Goal: Task Accomplishment & Management: Manage account settings

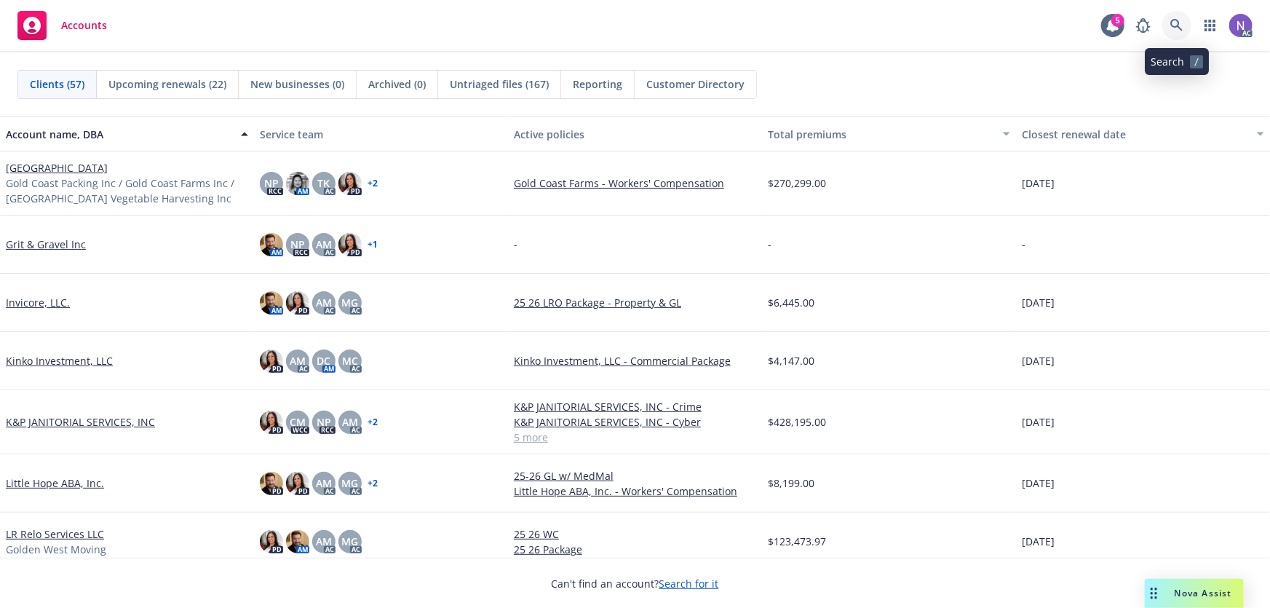
click at [1172, 25] on icon at bounding box center [1176, 25] width 13 height 13
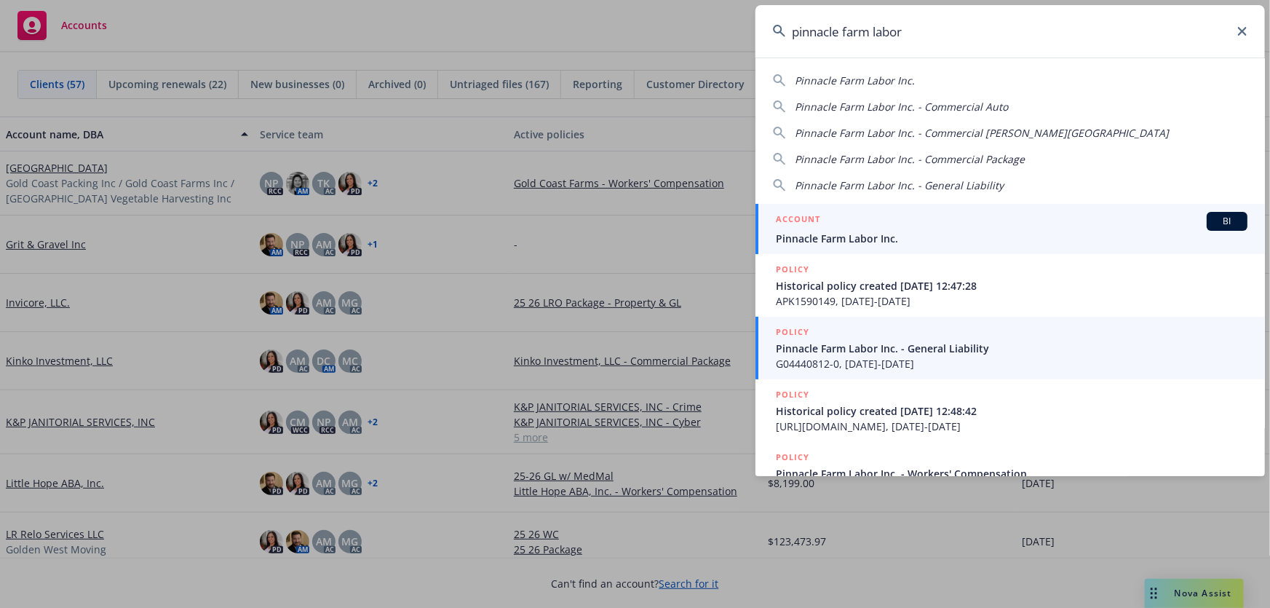
type input "pinnacle farm labor"
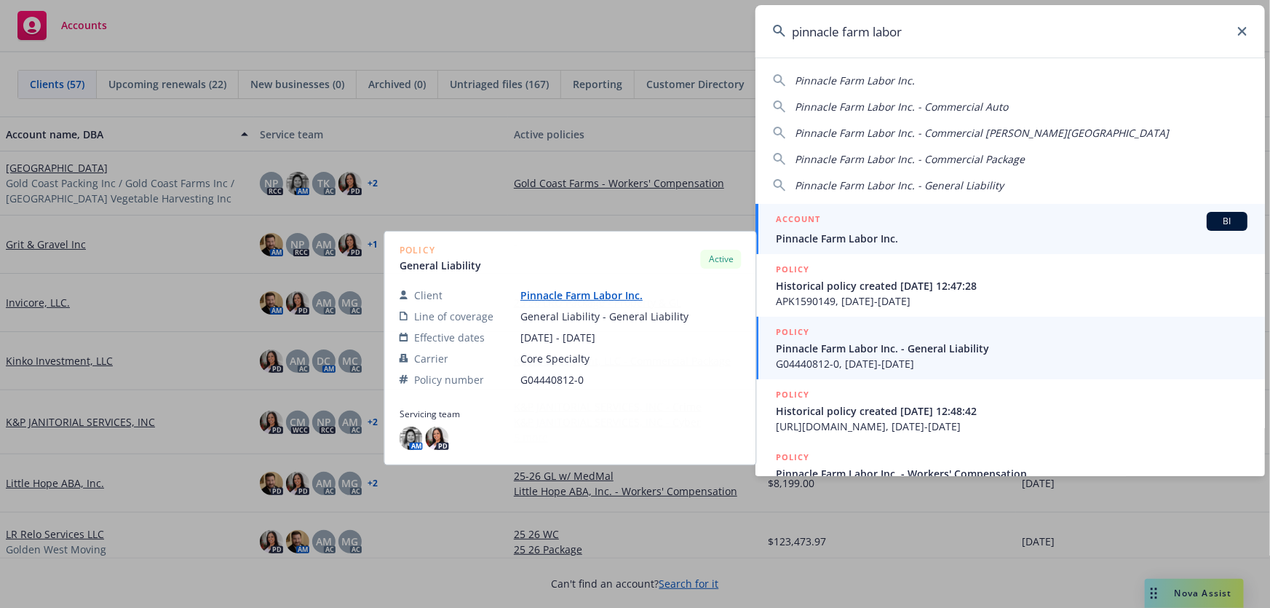
click at [879, 241] on span "Pinnacle Farm Labor Inc." at bounding box center [1012, 238] width 472 height 15
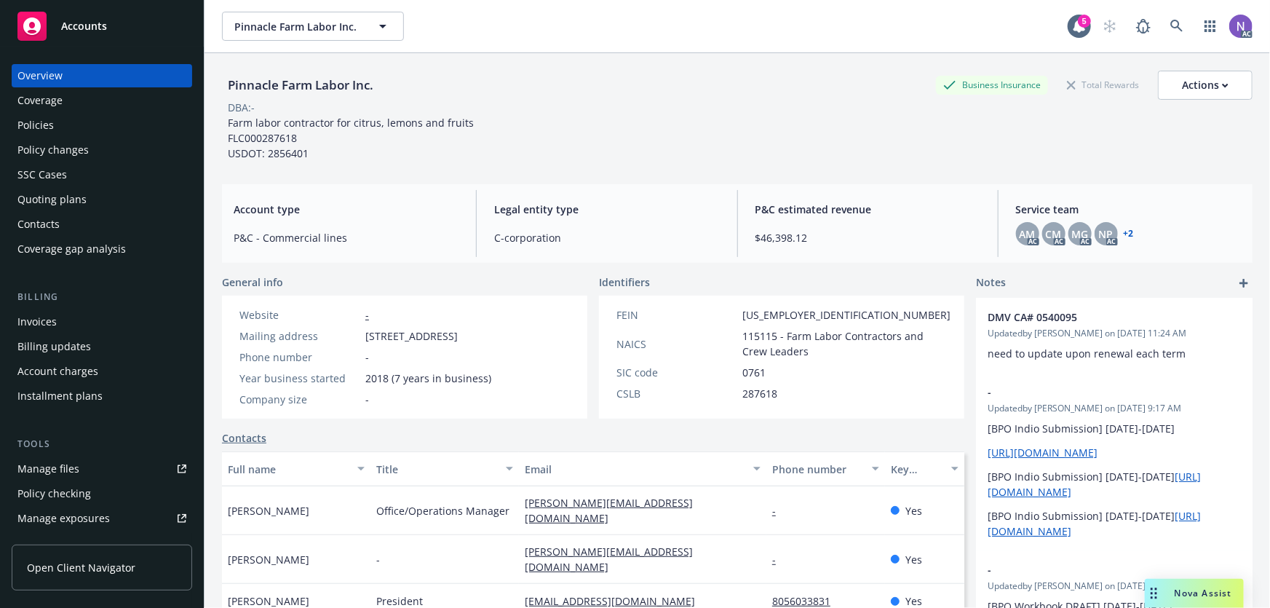
click at [1172, 598] on div "Nova Assist" at bounding box center [1203, 593] width 81 height 12
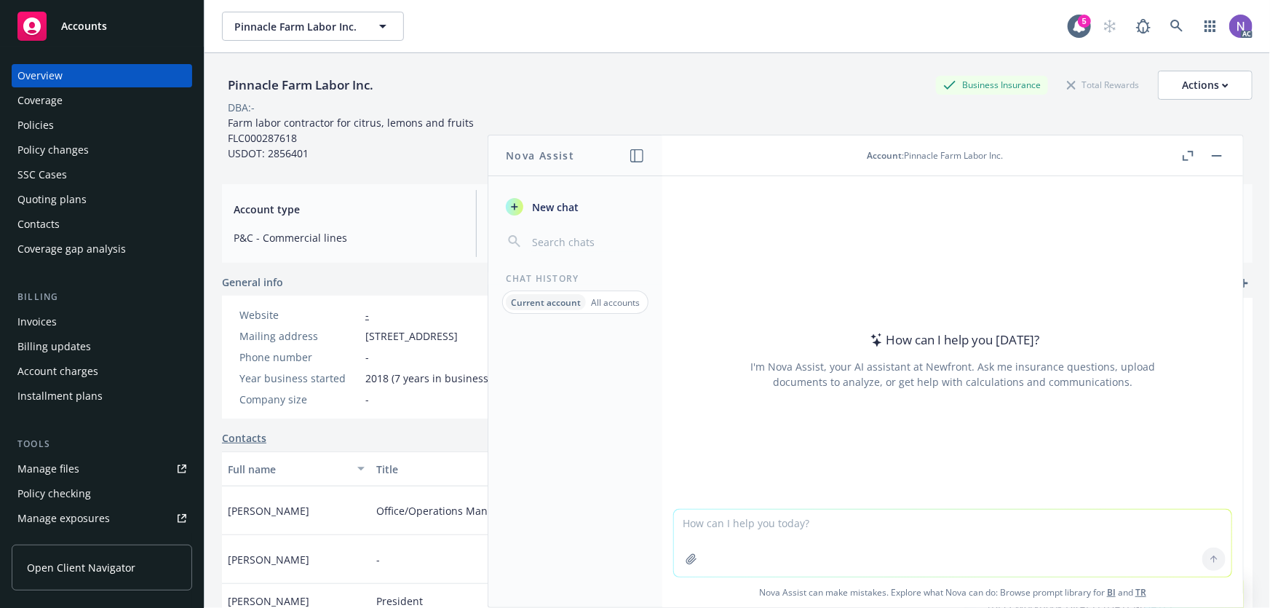
click at [881, 549] on textarea at bounding box center [953, 543] width 558 height 67
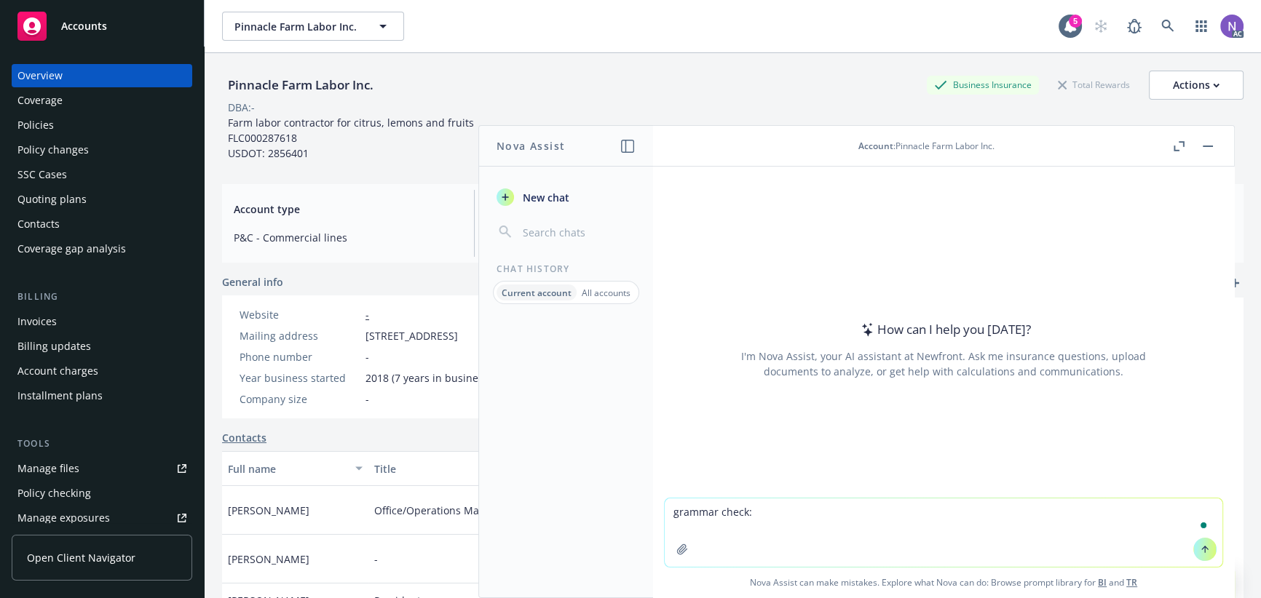
paste textarea "Good morning, Mario, Jaime, and Joana, I hope you're all doing well! I'm follow…"
type textarea "grammar check: Good morning, Mario, Jaime, and Joana, I hope you're all doing w…"
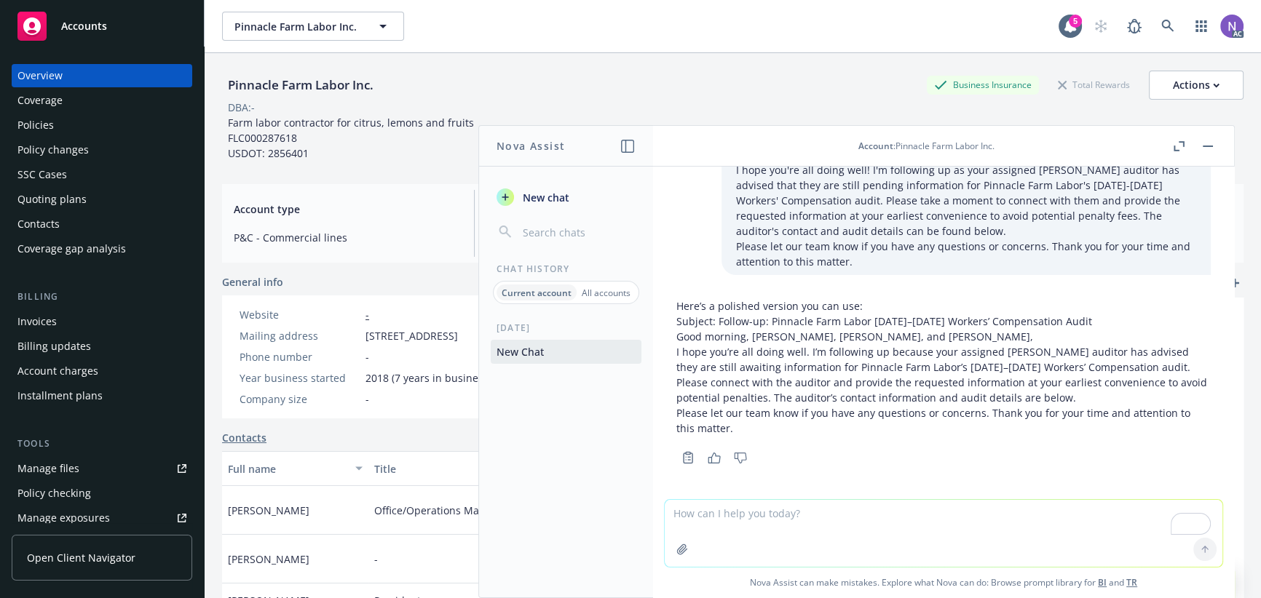
scroll to position [40, 0]
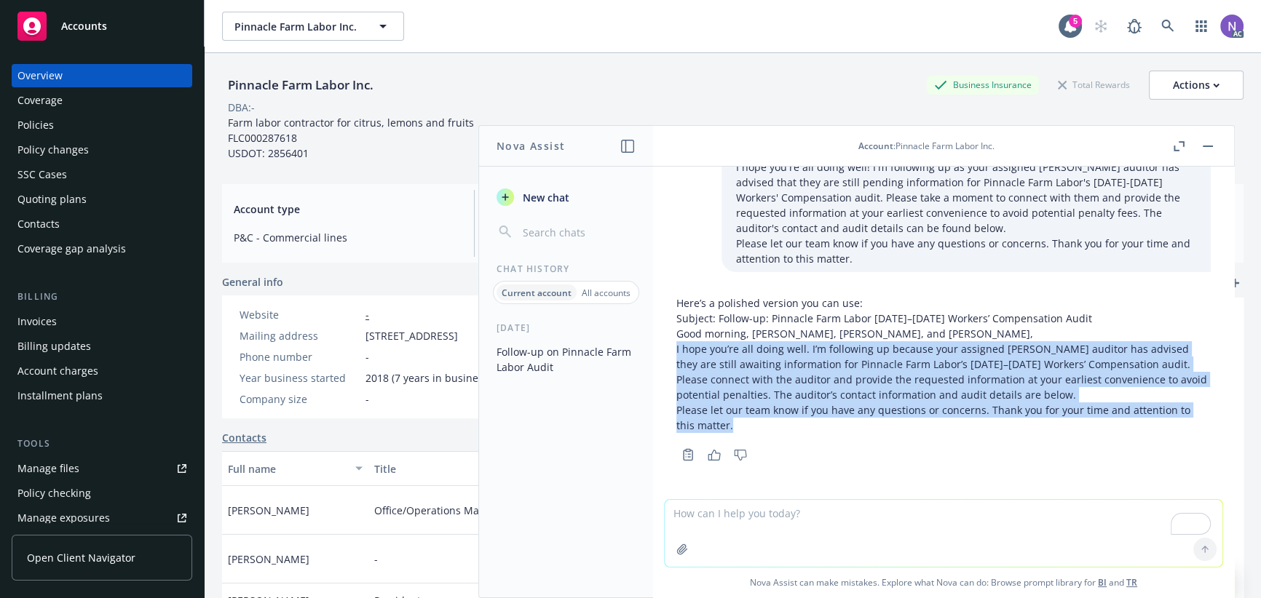
drag, startPoint x: 676, startPoint y: 348, endPoint x: 1036, endPoint y: 421, distance: 367.0
click at [1036, 421] on div "Here’s a polished version you can use: Subject: Follow-up: Pinnacle Farm Labor …" at bounding box center [943, 365] width 534 height 138
copy div "I hope you’re all doing well. I’m following up because your assigned REX audito…"
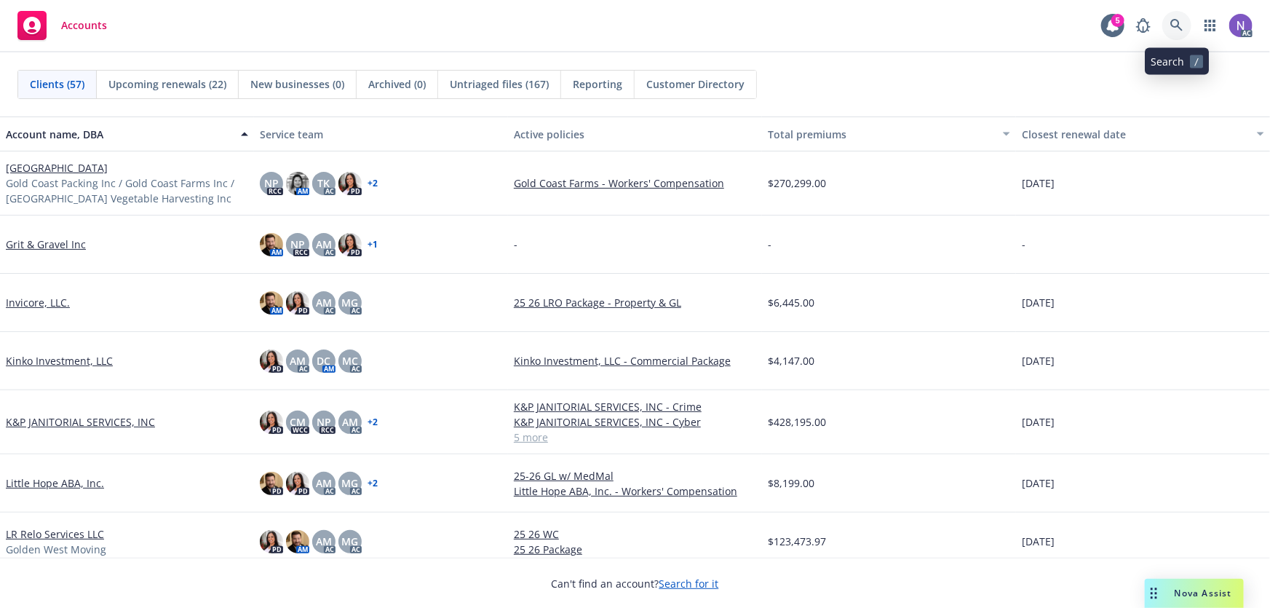
click at [1178, 29] on icon at bounding box center [1176, 25] width 13 height 13
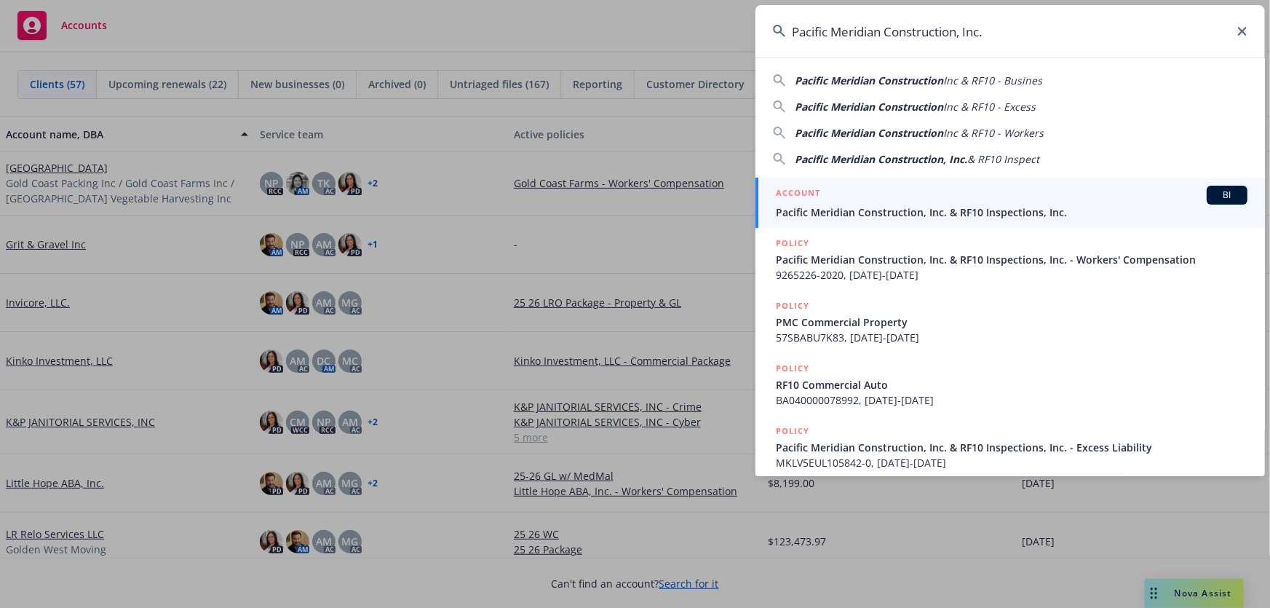
type input "Pacific Meridian Construction, Inc."
click at [941, 208] on span "Pacific Meridian Construction, Inc. & RF10 Inspections, Inc." at bounding box center [1012, 212] width 472 height 15
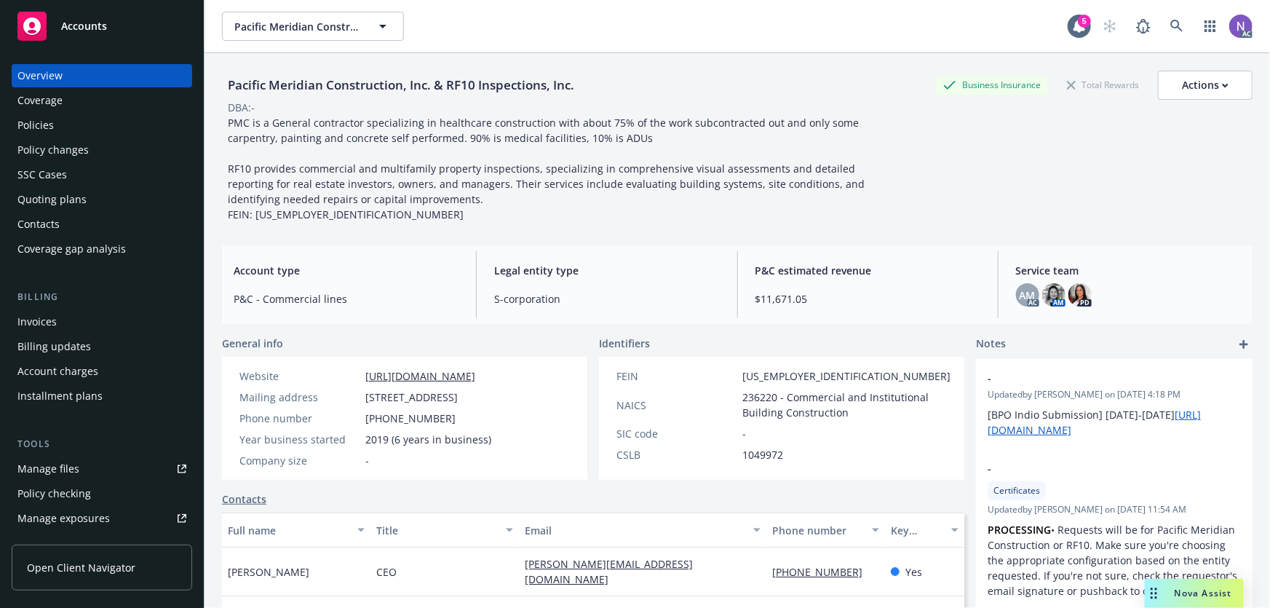
click at [106, 146] on div "Policy changes" at bounding box center [101, 149] width 169 height 23
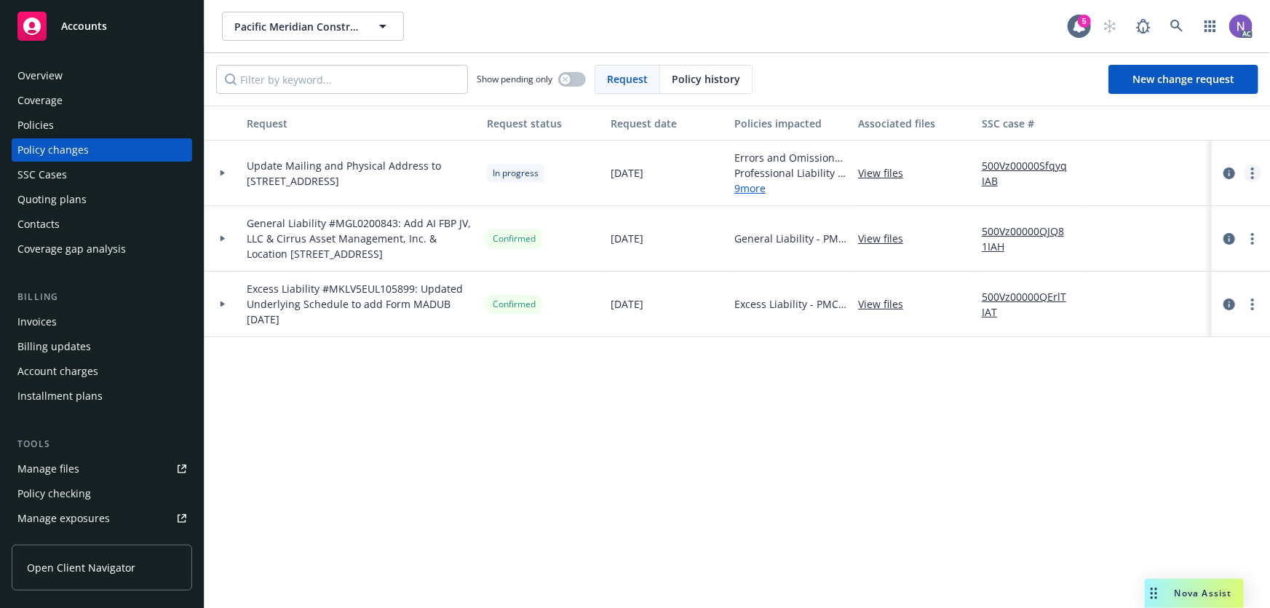
click at [1251, 170] on link "more" at bounding box center [1252, 173] width 17 height 17
click at [1103, 280] on link "Resume workflow" at bounding box center [1136, 289] width 250 height 29
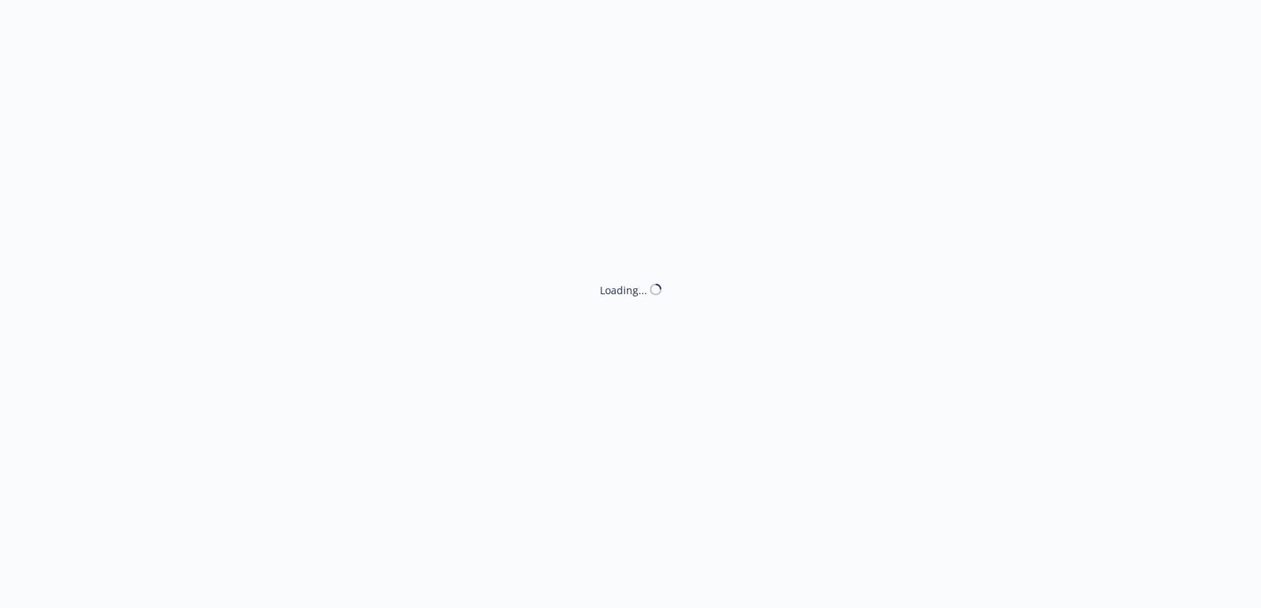
select select "ACCEPTED"
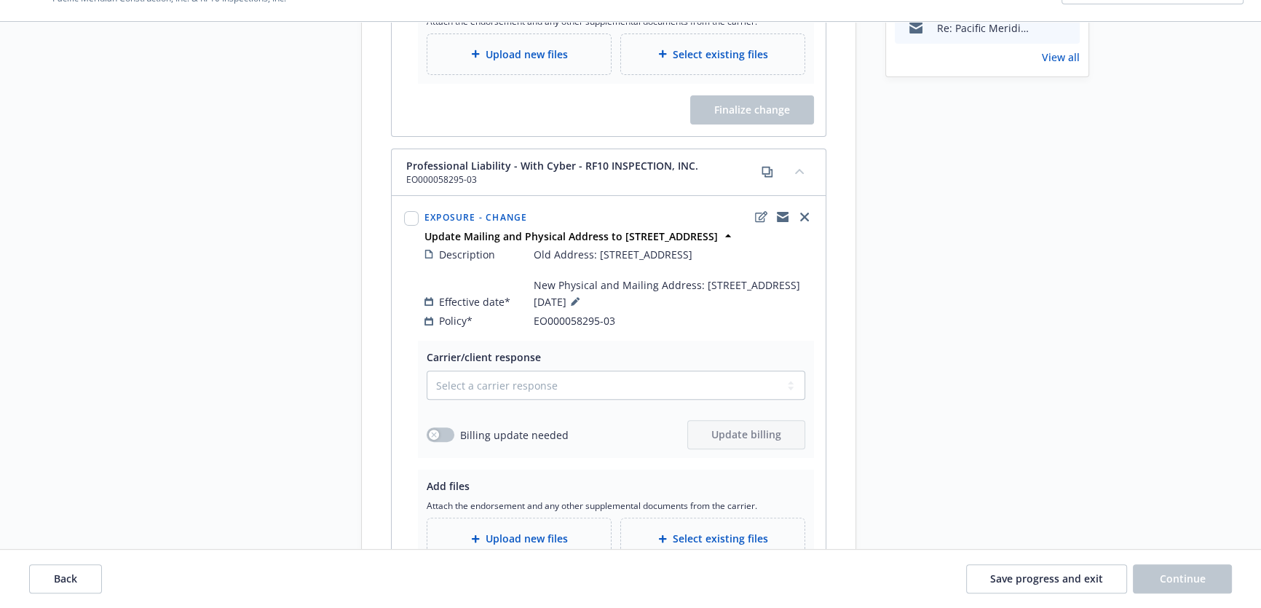
scroll to position [529, 0]
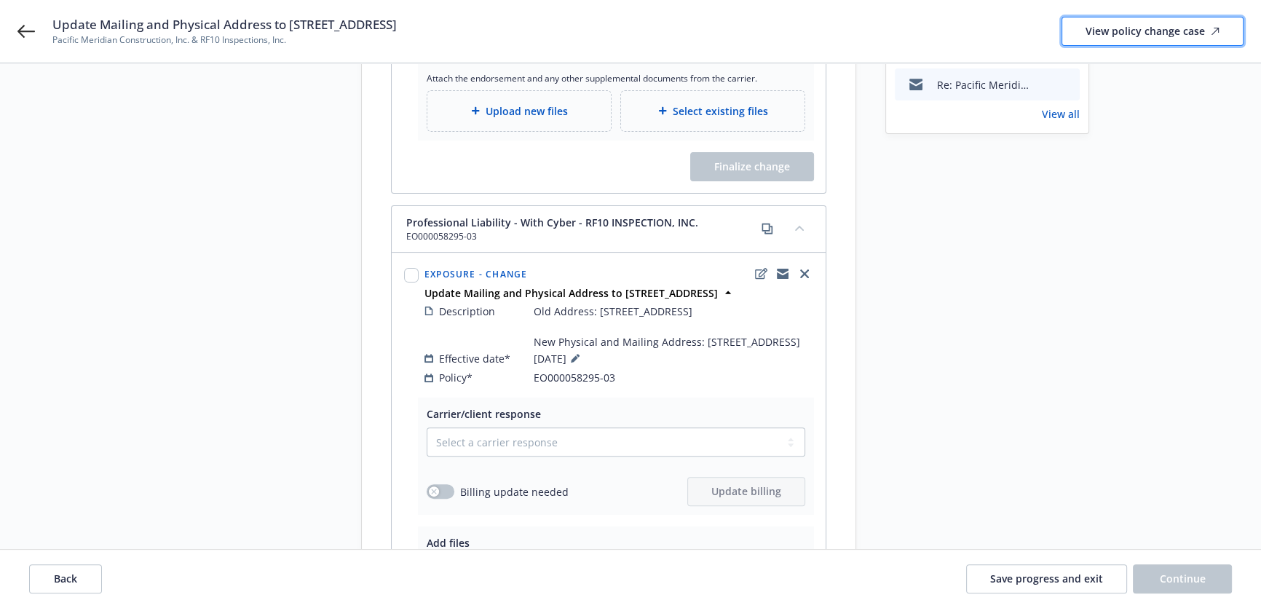
click at [1119, 25] on div "View policy change case" at bounding box center [1152, 31] width 134 height 28
